Goal: Information Seeking & Learning: Check status

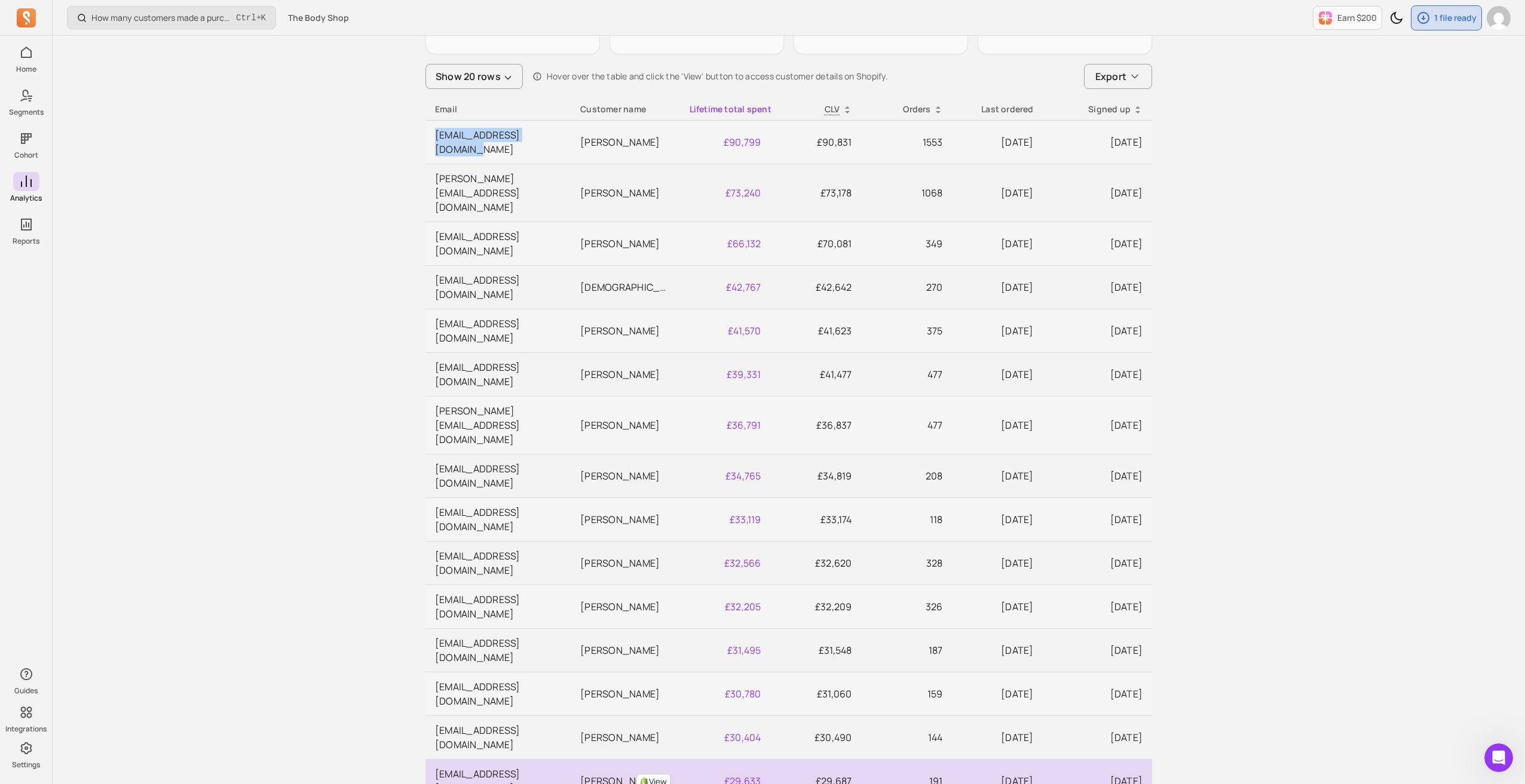
scroll to position [235, 0]
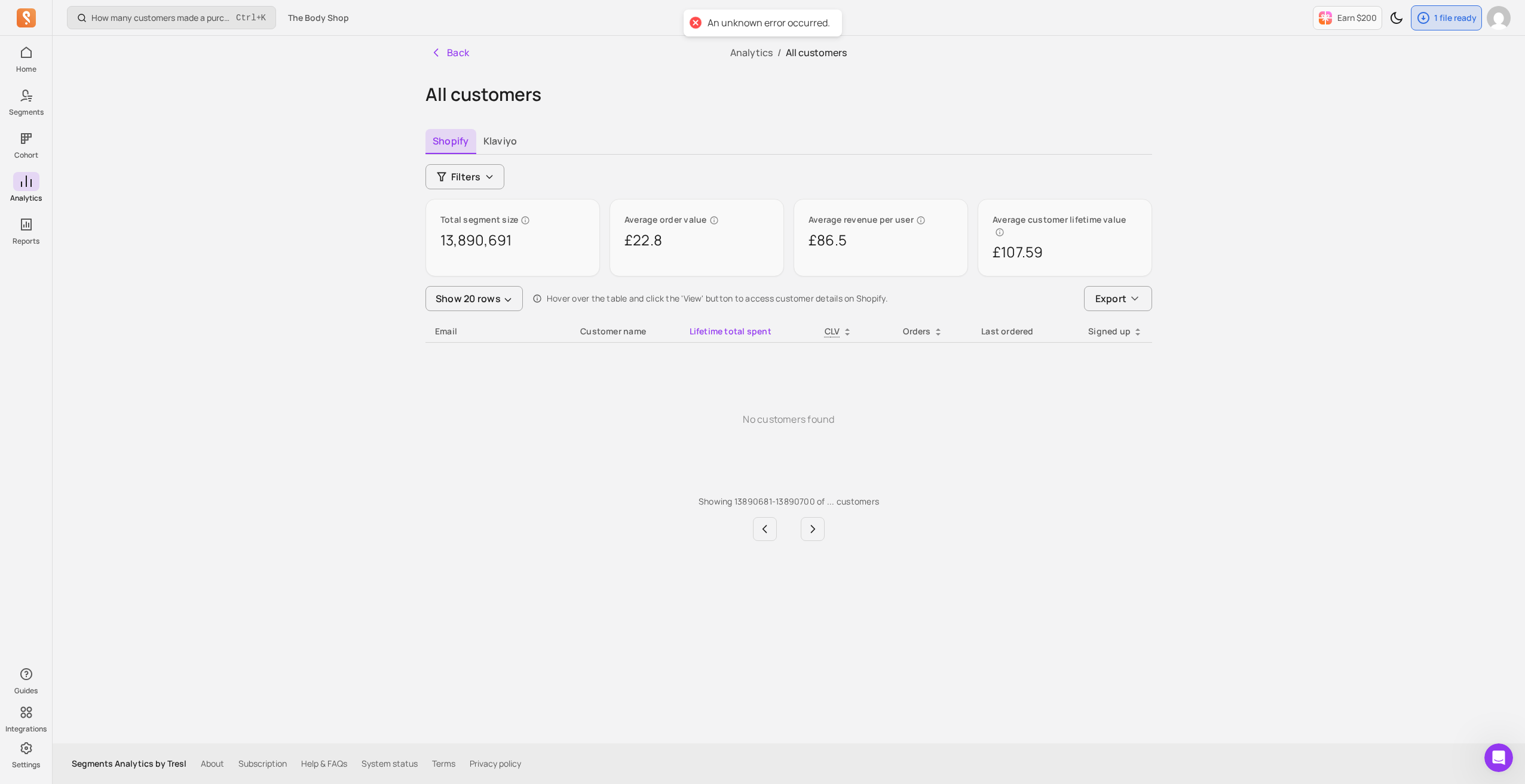
scroll to position [0, 0]
drag, startPoint x: 441, startPoint y: 240, endPoint x: 522, endPoint y: 239, distance: 81.0
click at [522, 239] on p "13,890,691" at bounding box center [515, 240] width 145 height 19
click at [442, 56] on button "Back" at bounding box center [452, 53] width 49 height 24
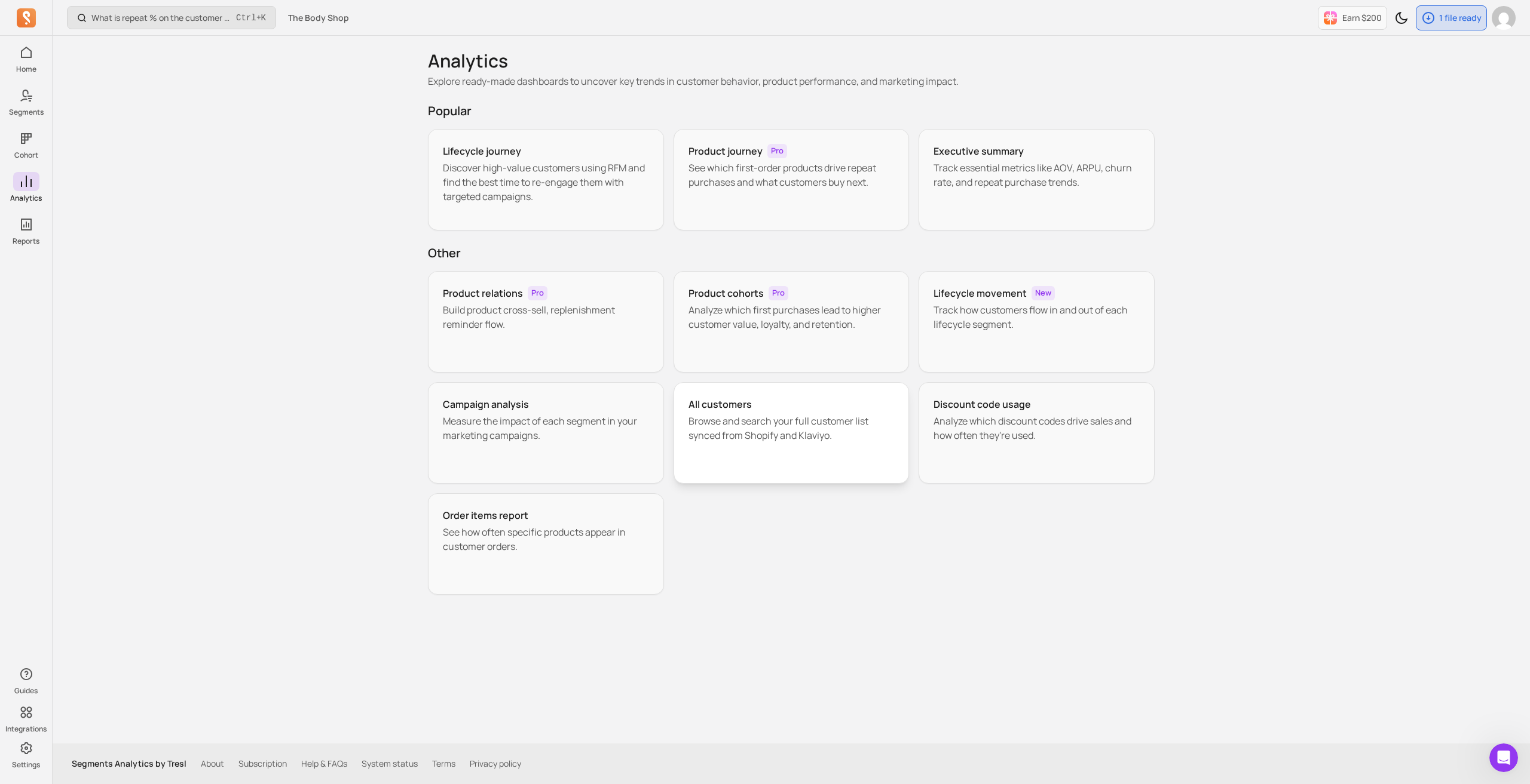
click at [735, 407] on h3 "All customers" at bounding box center [720, 404] width 63 height 14
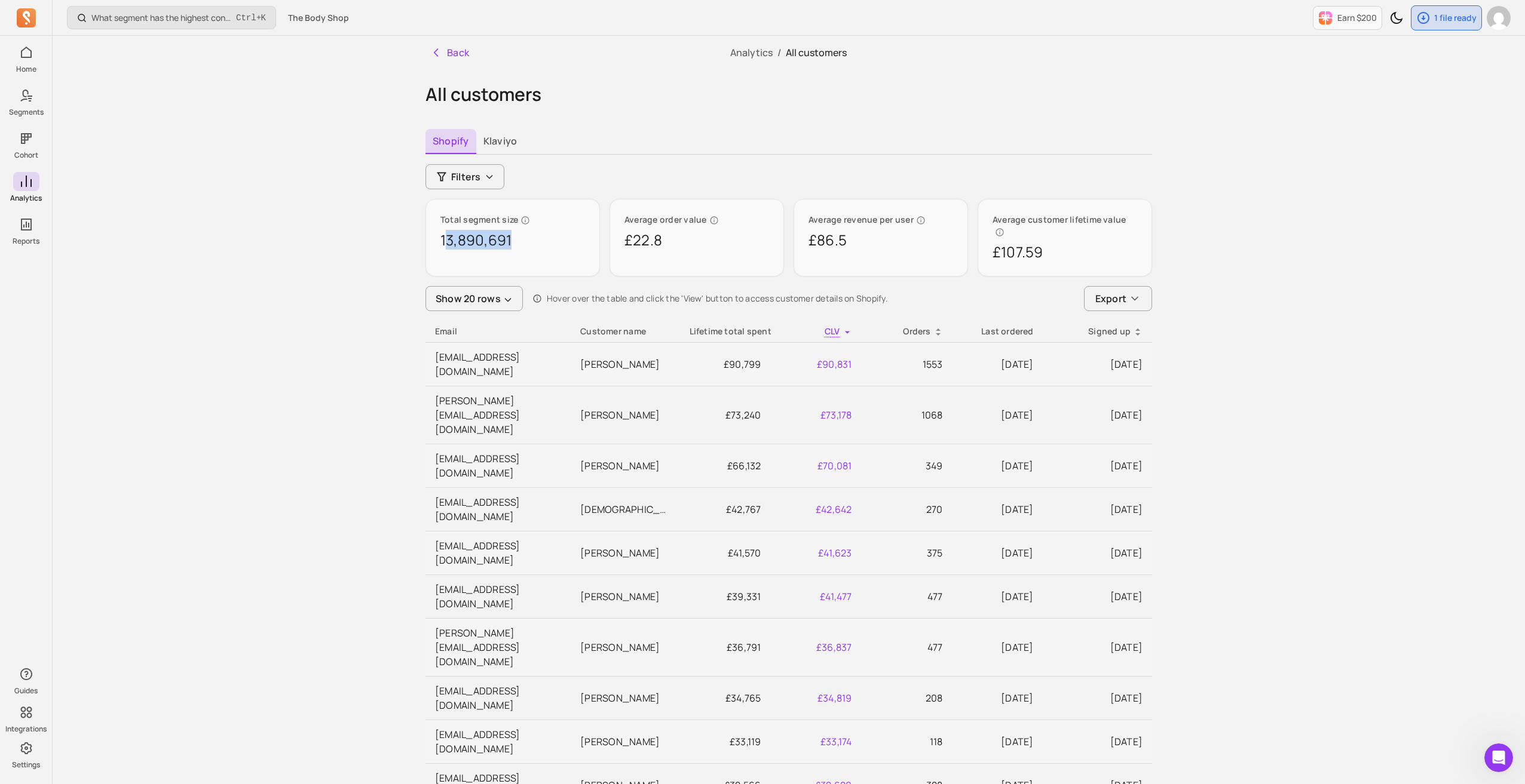
drag, startPoint x: 443, startPoint y: 238, endPoint x: 534, endPoint y: 242, distance: 91.1
click at [534, 242] on p "13,890,691" at bounding box center [513, 240] width 145 height 19
